Goal: Task Accomplishment & Management: Use online tool/utility

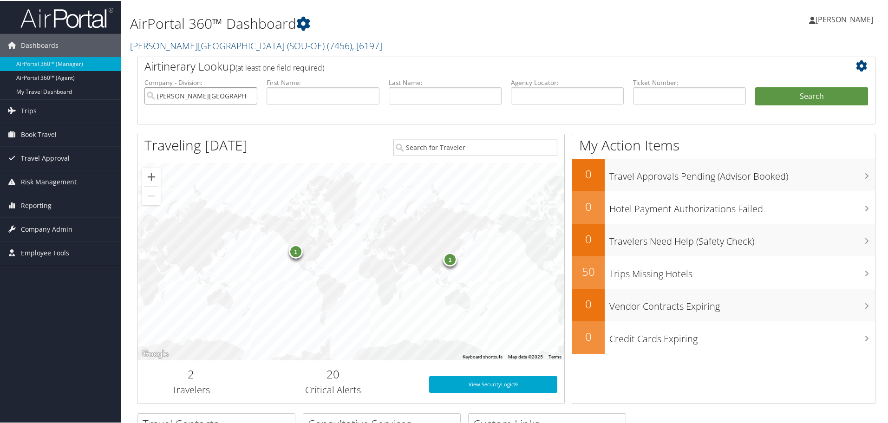
drag, startPoint x: 249, startPoint y: 95, endPoint x: 255, endPoint y: 95, distance: 7.0
click at [249, 95] on input "Weber State University (SOU-OE)" at bounding box center [200, 94] width 113 height 17
click at [574, 93] on input "text" at bounding box center [567, 94] width 113 height 17
type input "d4k9q7"
click at [790, 94] on button "Search" at bounding box center [811, 95] width 113 height 19
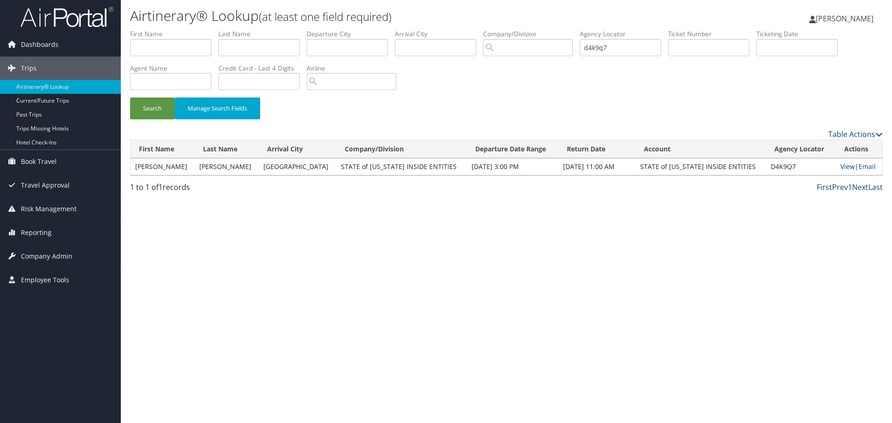
click at [840, 169] on link "View" at bounding box center [847, 166] width 14 height 9
click at [842, 15] on span "[PERSON_NAME]" at bounding box center [845, 18] width 58 height 10
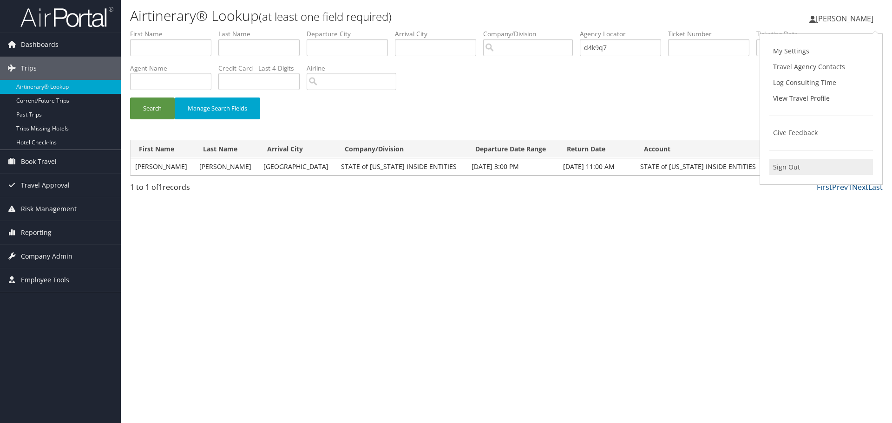
click at [778, 169] on link "Sign Out" at bounding box center [821, 167] width 104 height 16
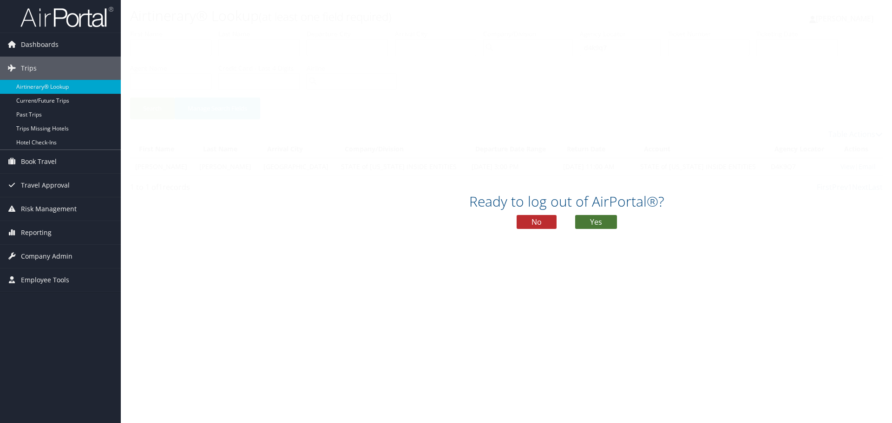
click at [586, 223] on button "Yes" at bounding box center [596, 222] width 42 height 14
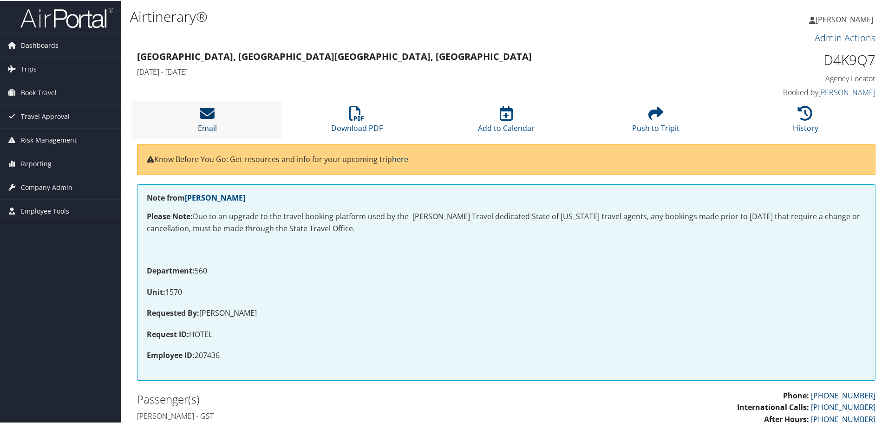
click at [203, 116] on icon at bounding box center [207, 112] width 15 height 15
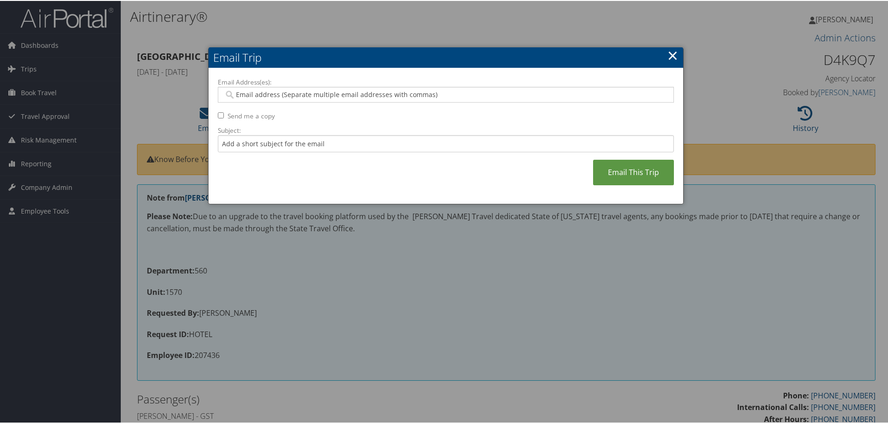
click at [282, 92] on input "Email Address(es):" at bounding box center [446, 93] width 444 height 9
paste input "sarahroybal@utah.gov"
type input "sarahroybal@utah.gov"
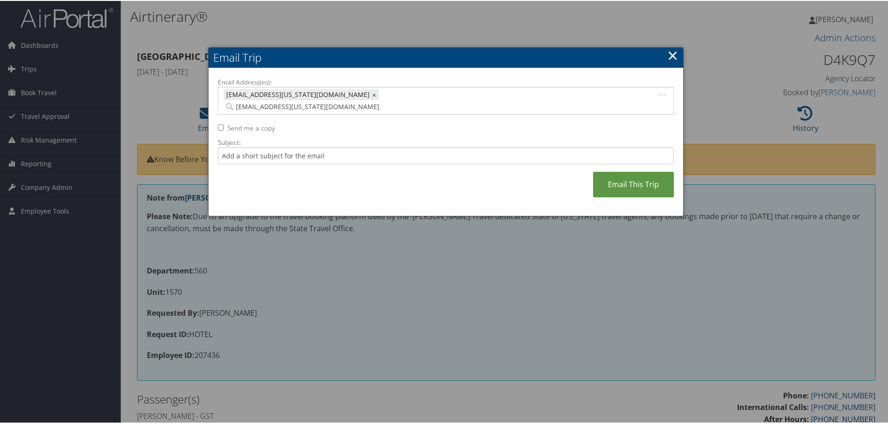
type input "tmancuso@utah.gov"
type input "sarahroybal@utah.gov, tmancuso@utah.gov"
click at [488, 176] on div "Email Address(es): sarahroybal@utah.gov, tmancuso@utah.gov sarahroybal@utah.gov…" at bounding box center [446, 142] width 456 height 130
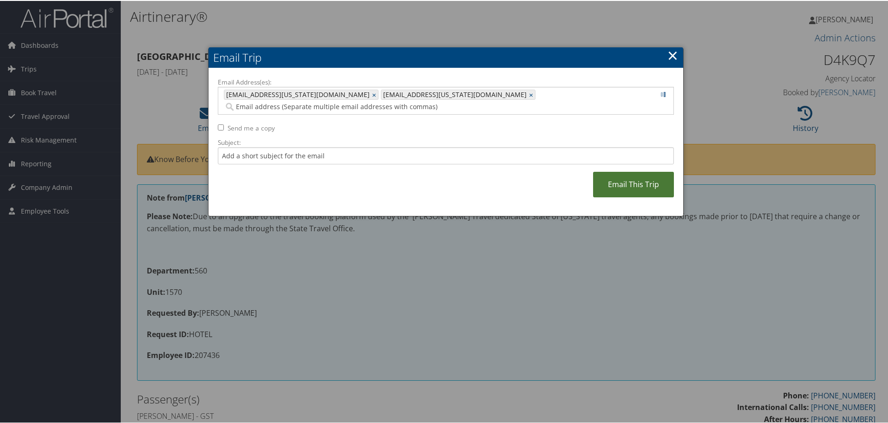
click at [609, 171] on link "Email This Trip" at bounding box center [633, 184] width 81 height 26
